Goal: Check status

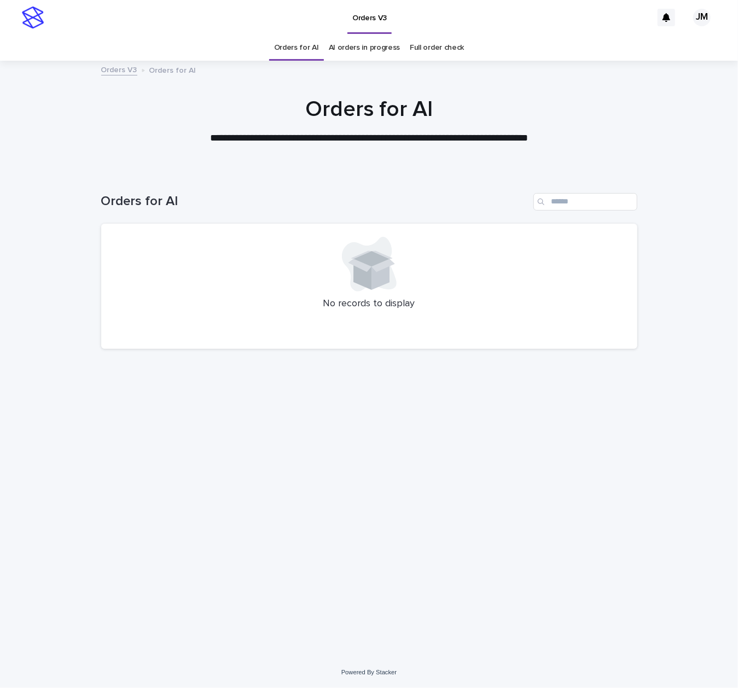
click at [362, 48] on link "AI orders in progress" at bounding box center [365, 48] width 72 height 26
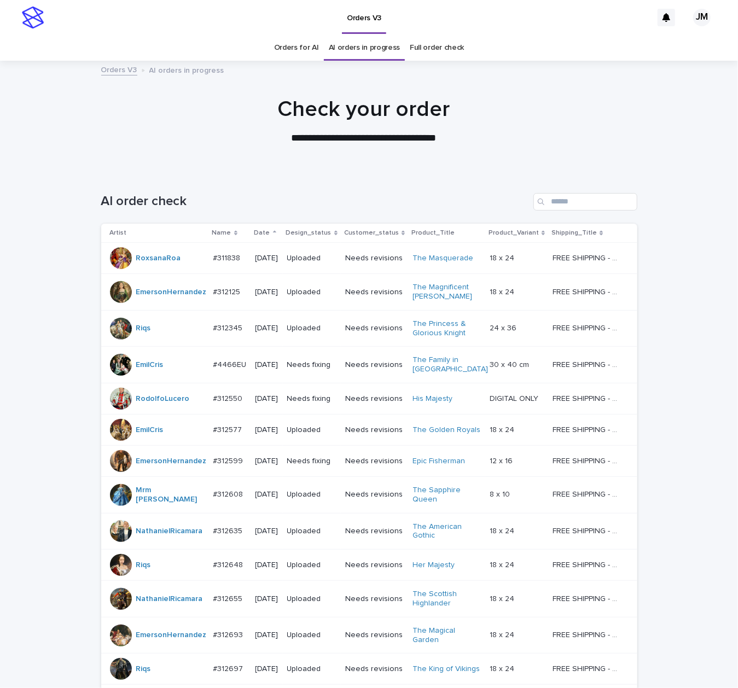
click at [351, 93] on div at bounding box center [363, 115] width 727 height 109
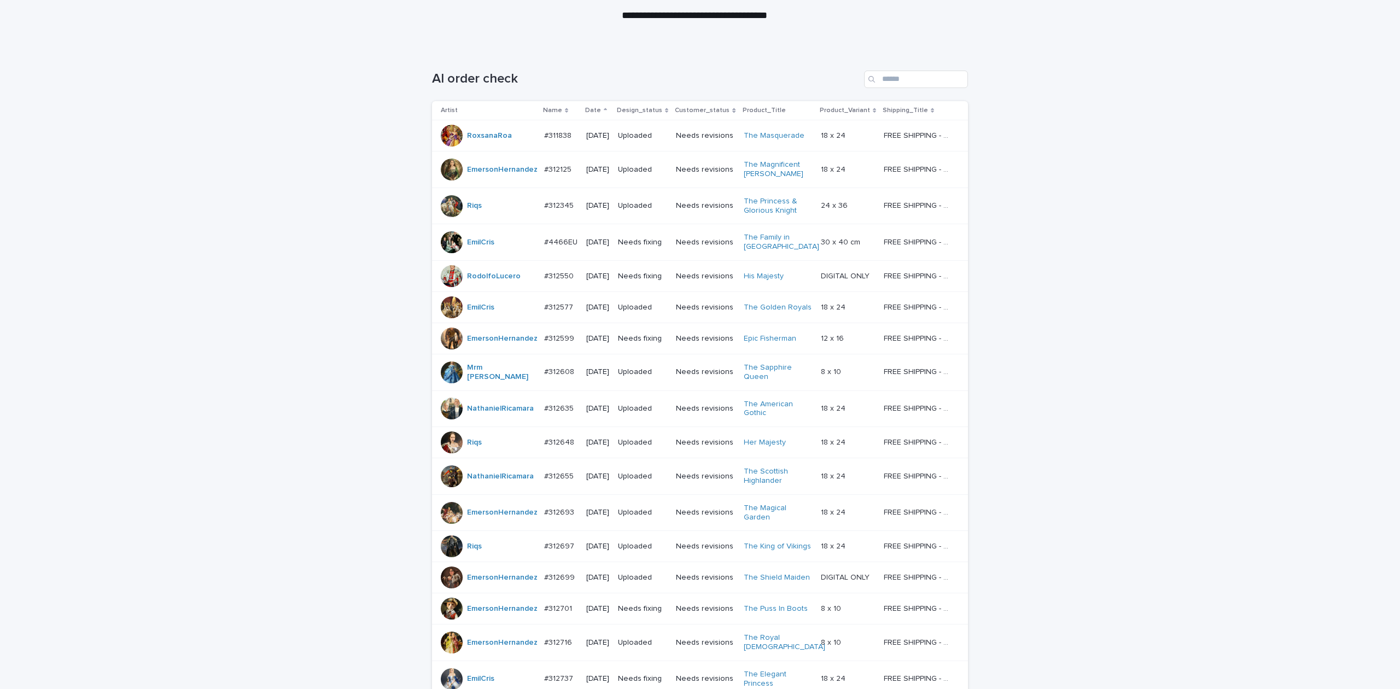
scroll to position [20, 0]
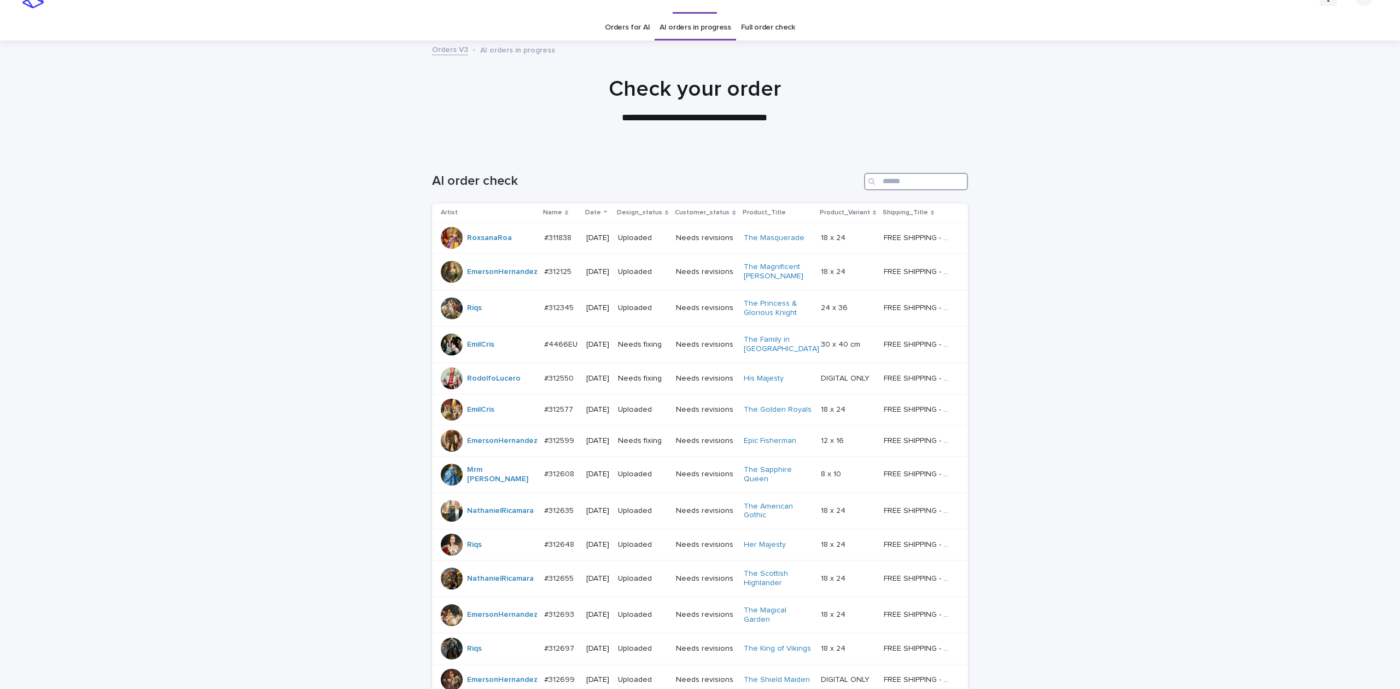
click at [737, 187] on input "Search" at bounding box center [916, 182] width 104 height 18
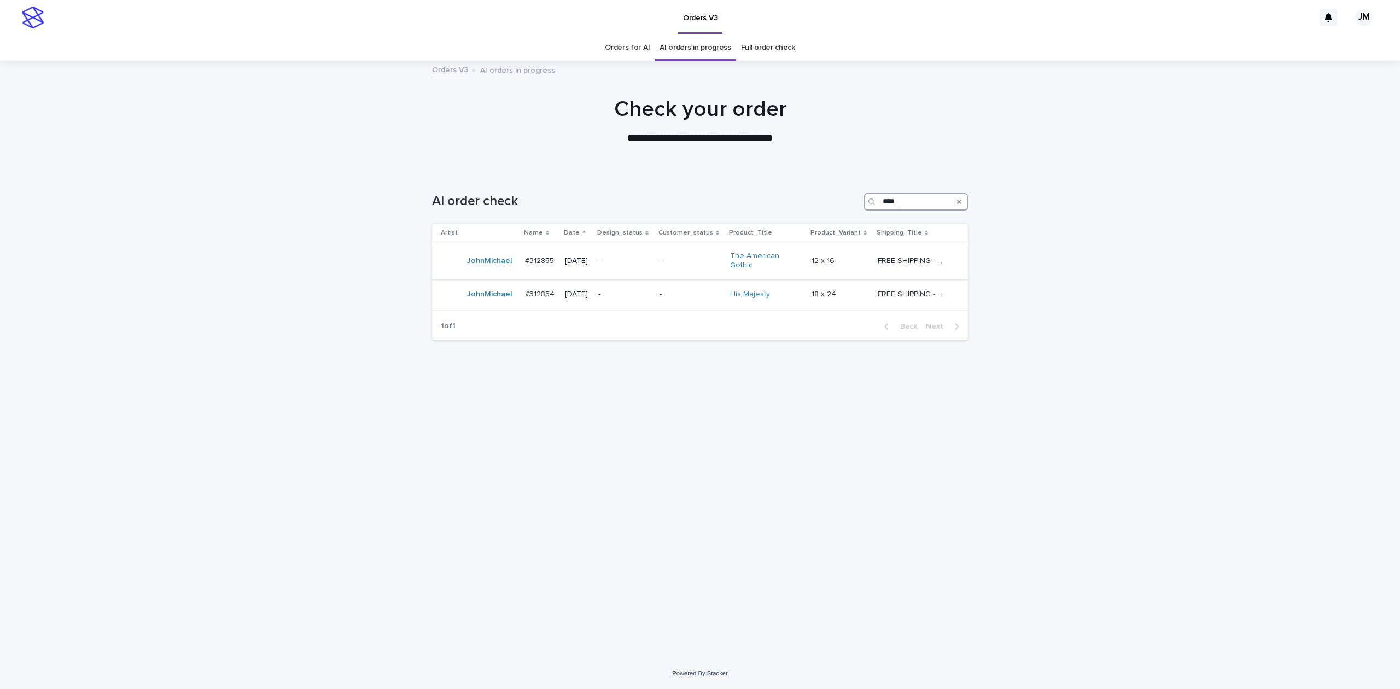
type input "****"
click at [643, 254] on div "-" at bounding box center [624, 259] width 53 height 11
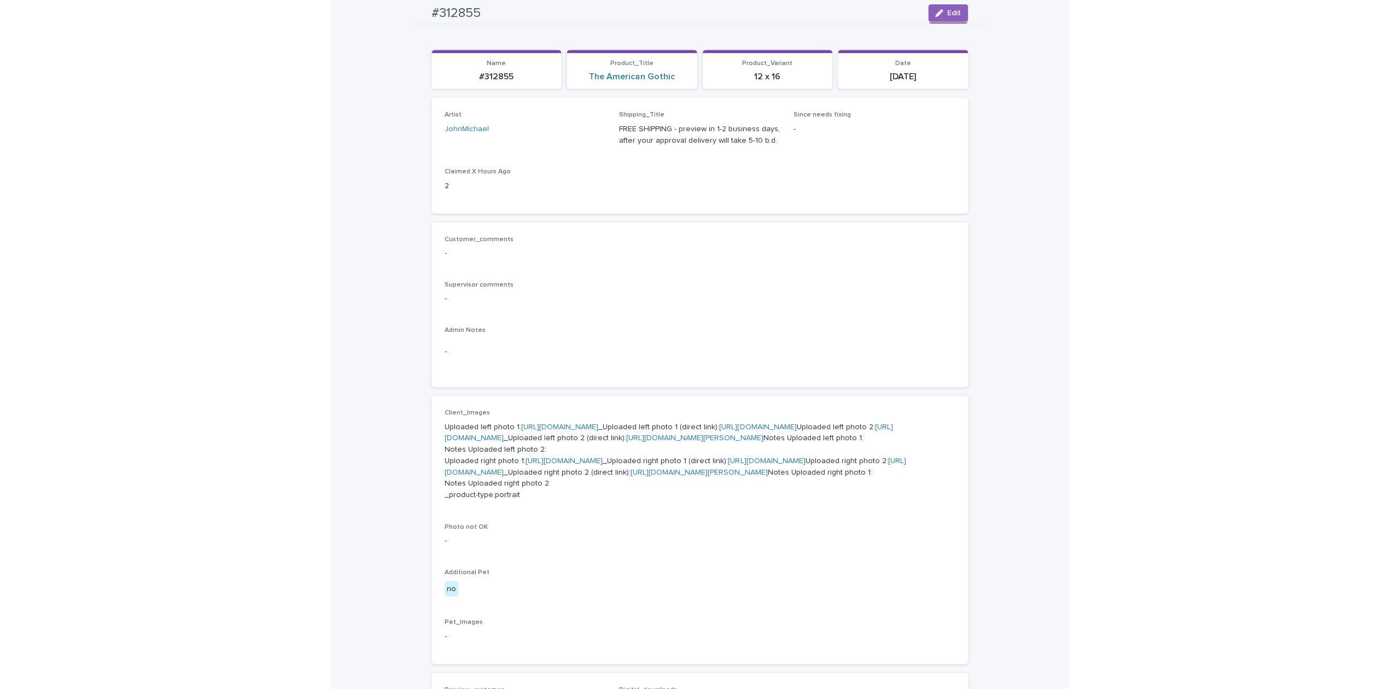
scroll to position [73, 0]
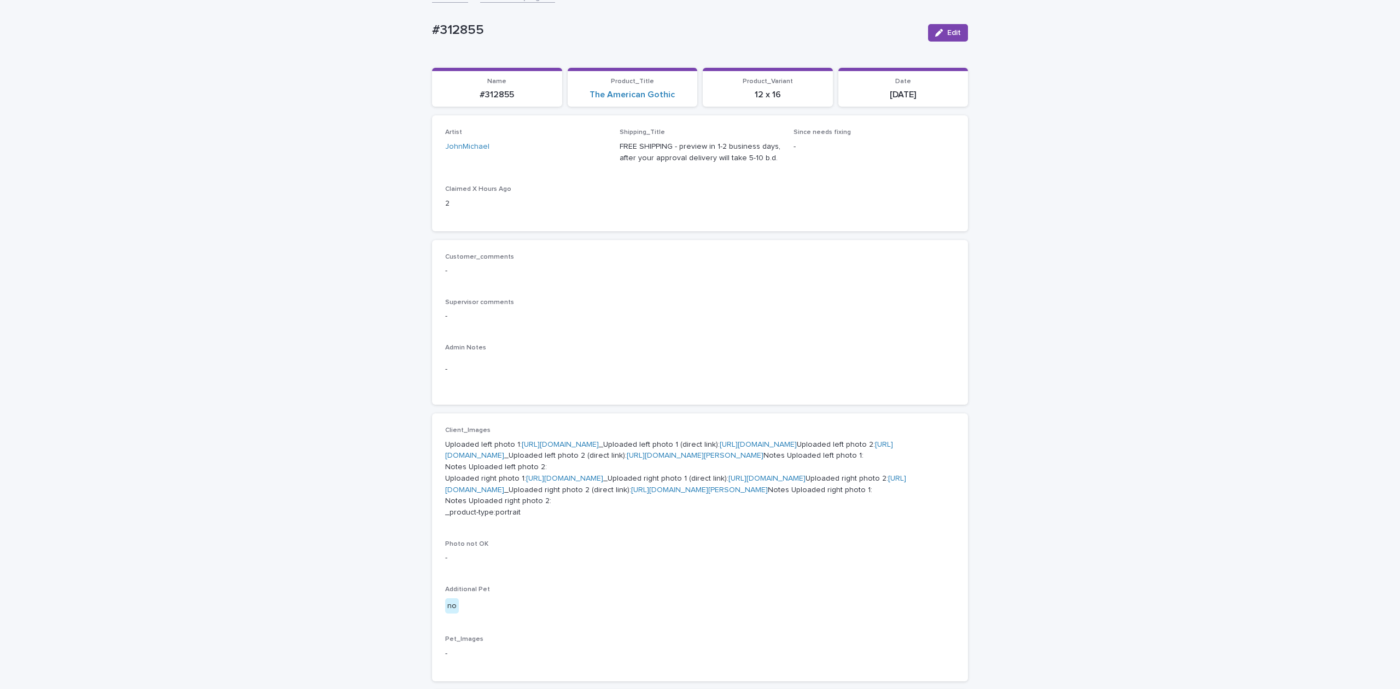
click at [646, 460] on link "[URL][DOMAIN_NAME]" at bounding box center [669, 450] width 448 height 19
click at [627, 459] on link "[URL][DOMAIN_NAME][PERSON_NAME]" at bounding box center [695, 456] width 137 height 8
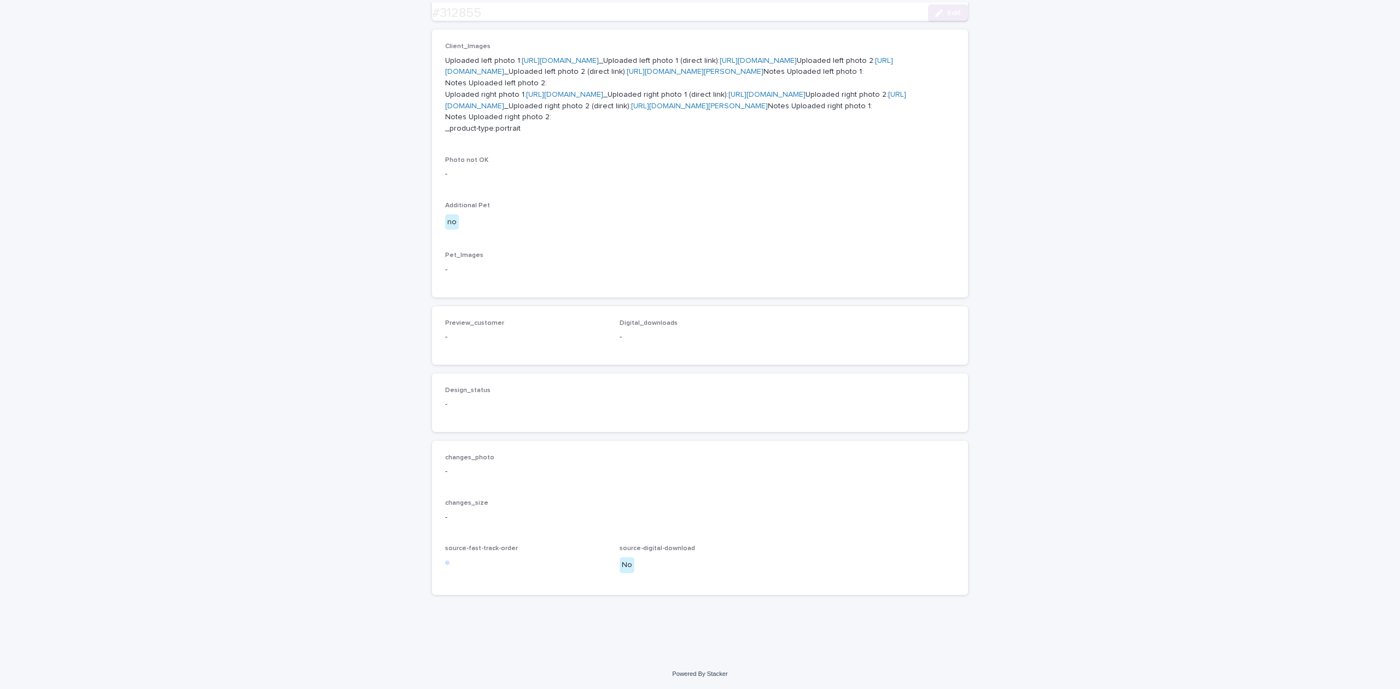
scroll to position [510, 0]
click at [631, 110] on link "[URL][DOMAIN_NAME][PERSON_NAME]" at bounding box center [699, 106] width 137 height 8
